Goal: Transaction & Acquisition: Book appointment/travel/reservation

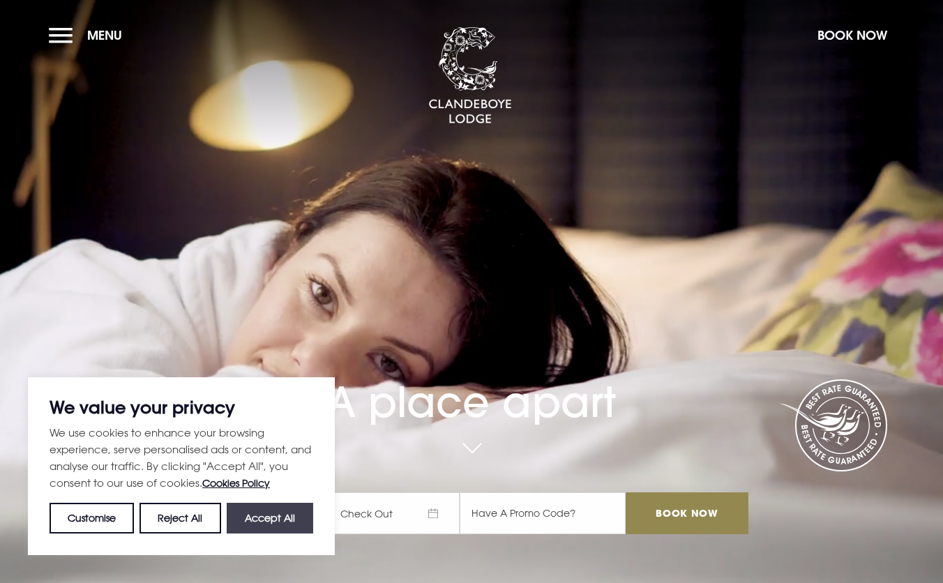
click at [257, 526] on button "Accept All" at bounding box center [270, 518] width 87 height 31
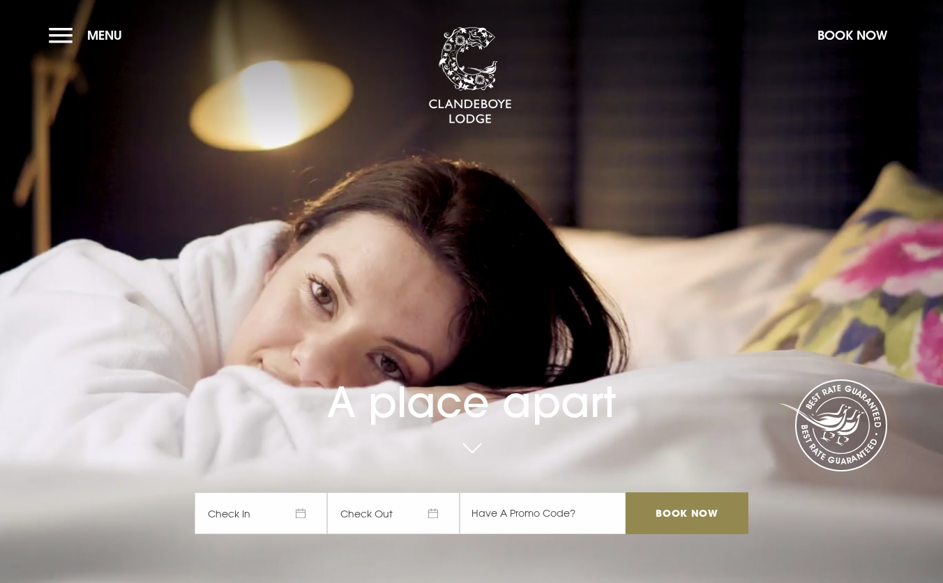
checkbox input "true"
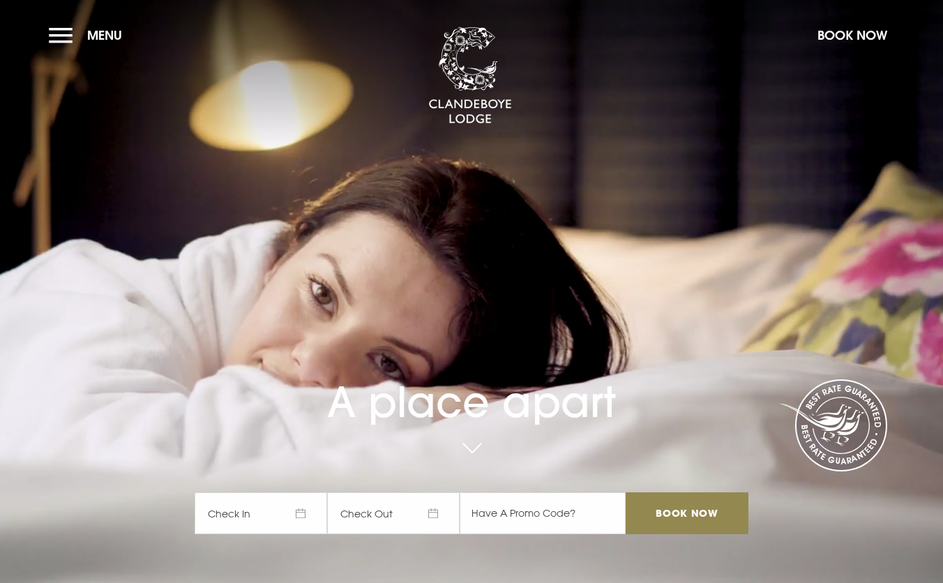
click at [260, 516] on span "Check In" at bounding box center [261, 514] width 133 height 42
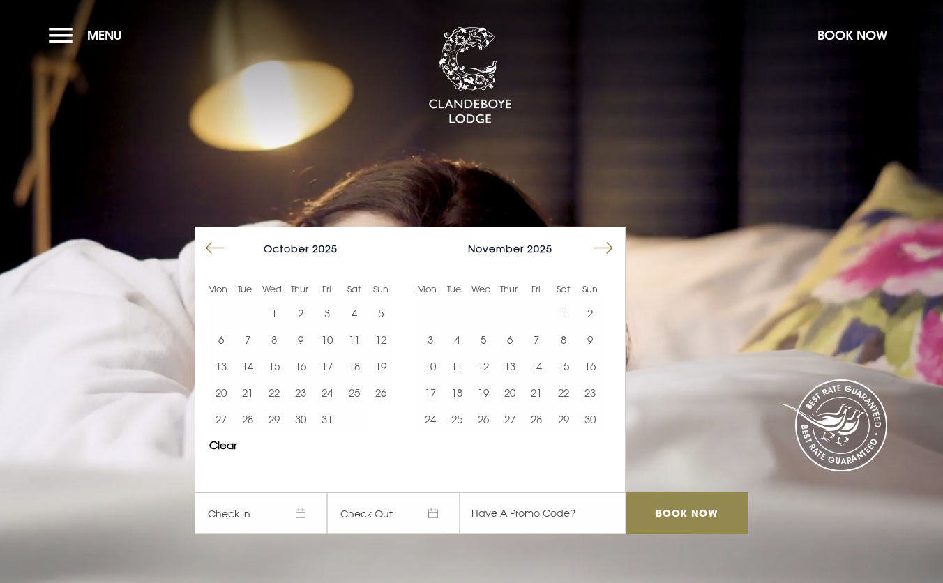
click at [615, 252] on button "Move forward to switch to the next month." at bounding box center [603, 248] width 27 height 27
click at [572, 393] on button "27" at bounding box center [564, 393] width 27 height 27
click at [435, 419] on button "29" at bounding box center [430, 419] width 27 height 27
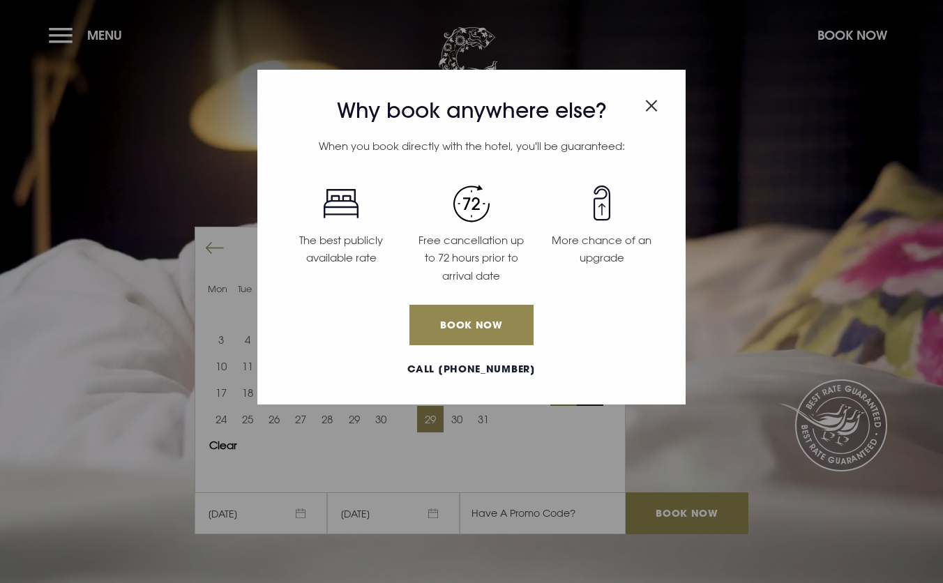
click at [651, 110] on img "Close modal" at bounding box center [651, 106] width 13 height 12
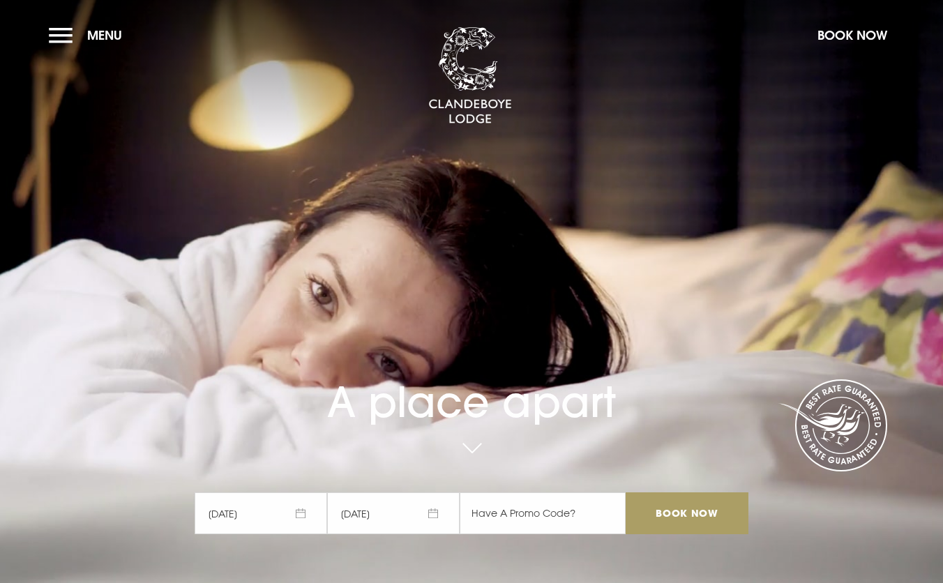
click at [680, 510] on input "Book Now" at bounding box center [687, 514] width 123 height 42
